Goal: Information Seeking & Learning: Stay updated

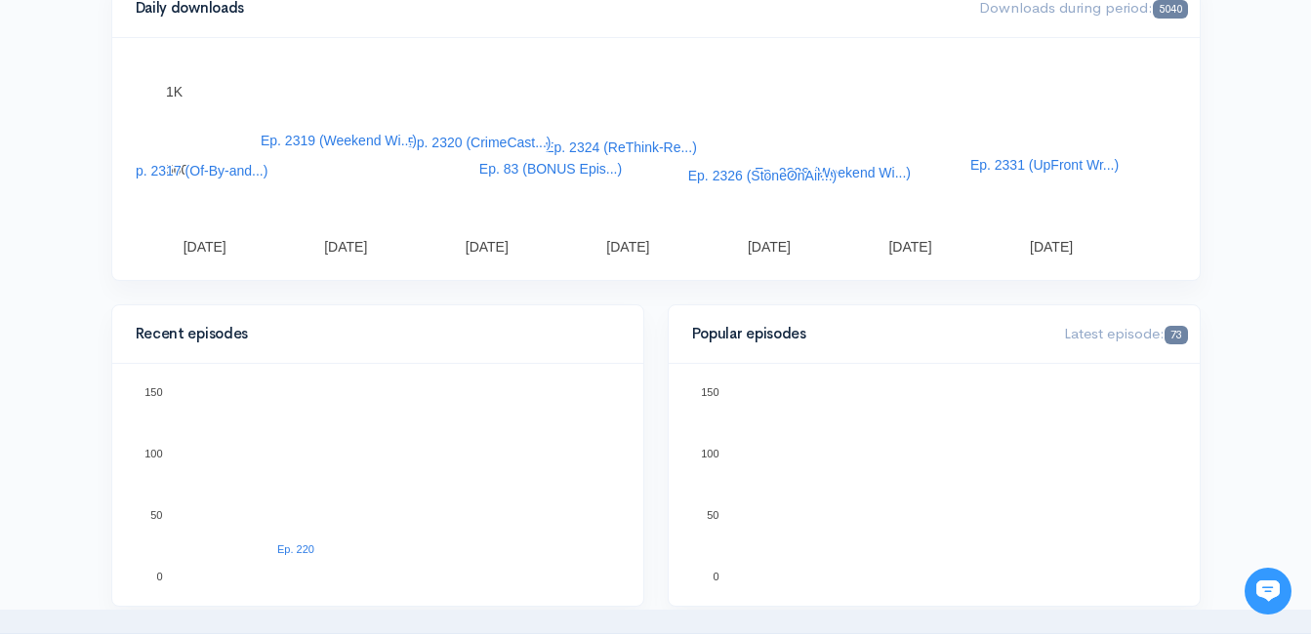
scroll to position [390, 0]
